Goal: Task Accomplishment & Management: Manage account settings

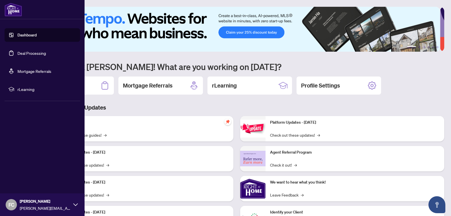
click at [23, 53] on link "Deal Processing" at bounding box center [31, 52] width 28 height 5
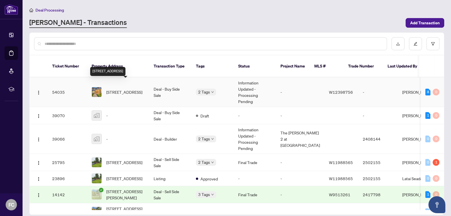
click at [123, 89] on span "[STREET_ADDRESS]" at bounding box center [124, 92] width 36 height 6
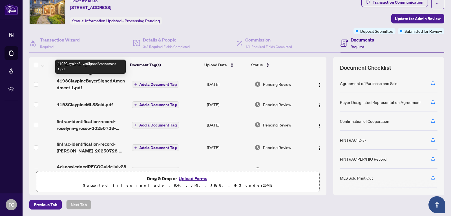
click at [67, 82] on span "4193ClaypineBuyerSignedAmendment 1.pdf" at bounding box center [92, 84] width 70 height 14
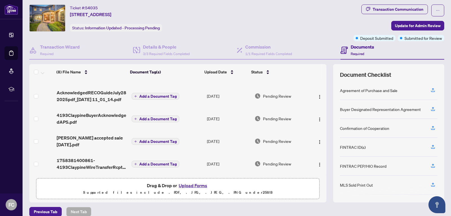
scroll to position [20, 0]
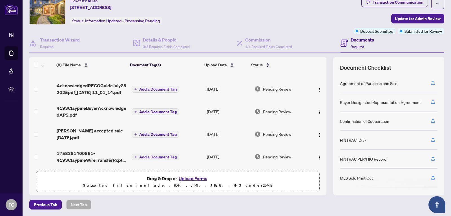
click at [191, 179] on button "Upload Forms" at bounding box center [193, 178] width 32 height 7
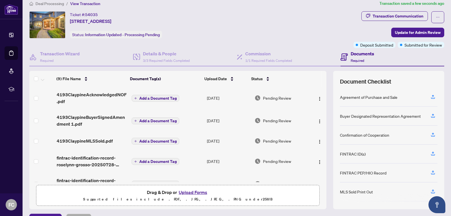
scroll to position [0, 0]
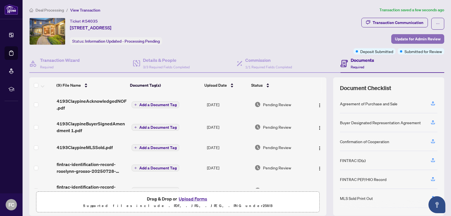
click at [407, 38] on span "Update for Admin Review" at bounding box center [418, 38] width 46 height 9
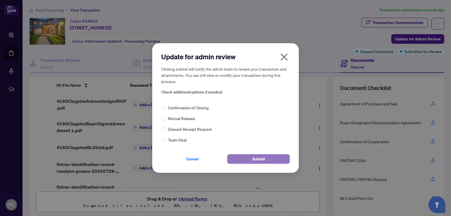
click at [250, 161] on button "Submit" at bounding box center [258, 159] width 63 height 10
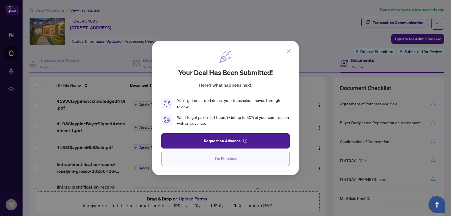
click at [227, 156] on span "I'm Finished" at bounding box center [226, 158] width 22 height 9
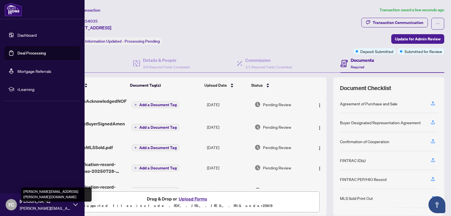
click at [73, 203] on div "FC [PERSON_NAME] [PERSON_NAME][EMAIL_ADDRESS][PERSON_NAME][DOMAIN_NAME]" at bounding box center [42, 204] width 85 height 23
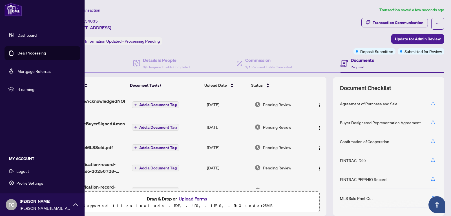
click at [23, 171] on span "Logout" at bounding box center [22, 170] width 13 height 9
